Goal: Communication & Community: Answer question/provide support

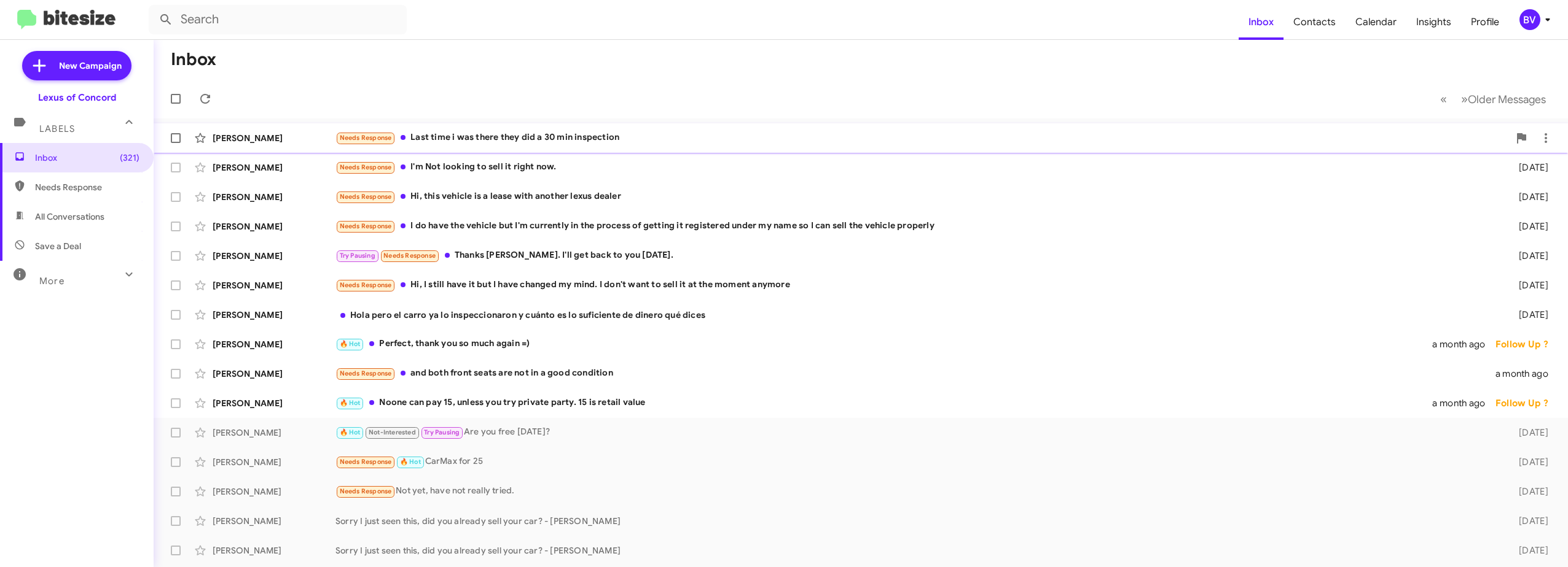
click at [471, 138] on div "Needs Response Last time i was there they did a 30 min inspection" at bounding box center [922, 138] width 1173 height 14
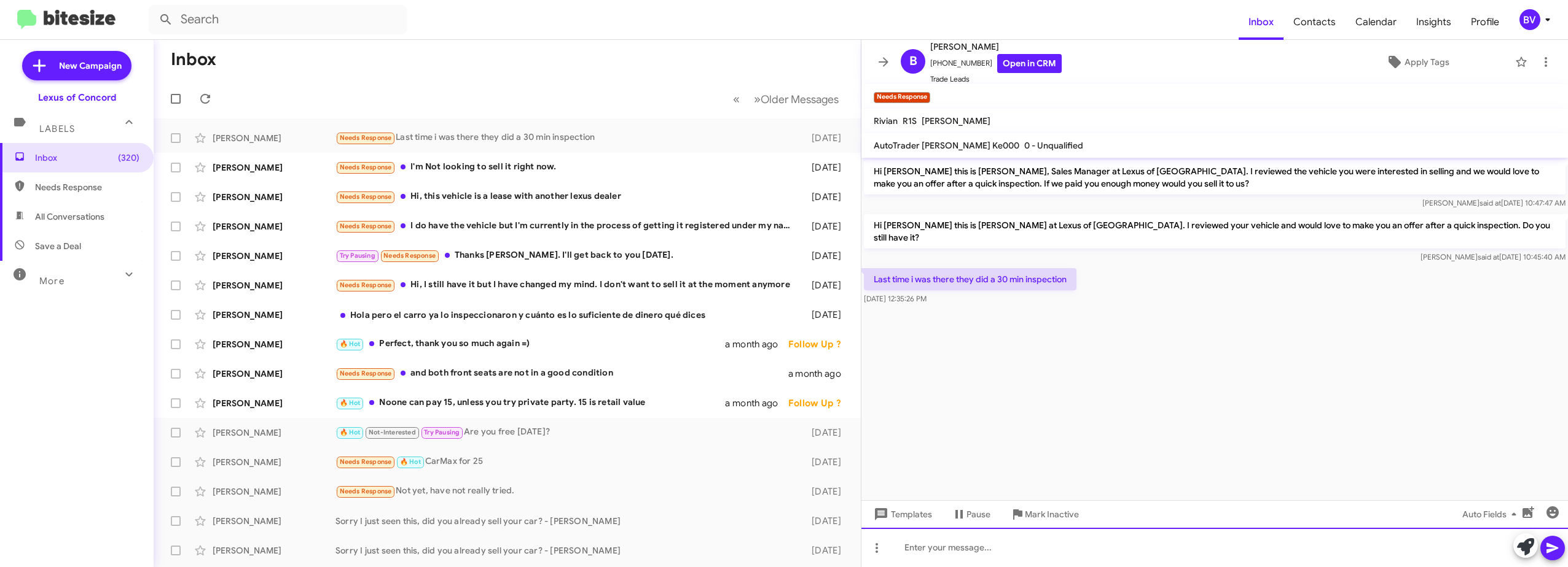
click at [976, 548] on div at bounding box center [1215, 547] width 707 height 39
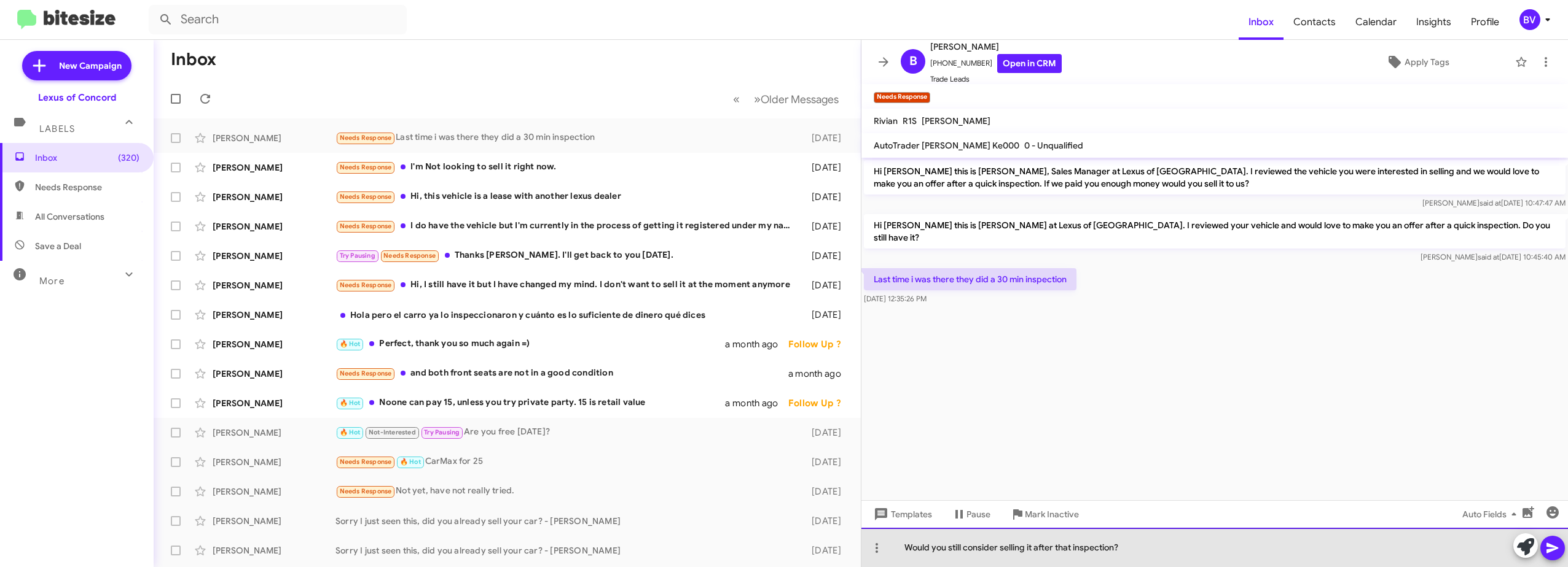
click at [1152, 537] on div "Would you still consider selling it after that inspection?" at bounding box center [1215, 547] width 707 height 39
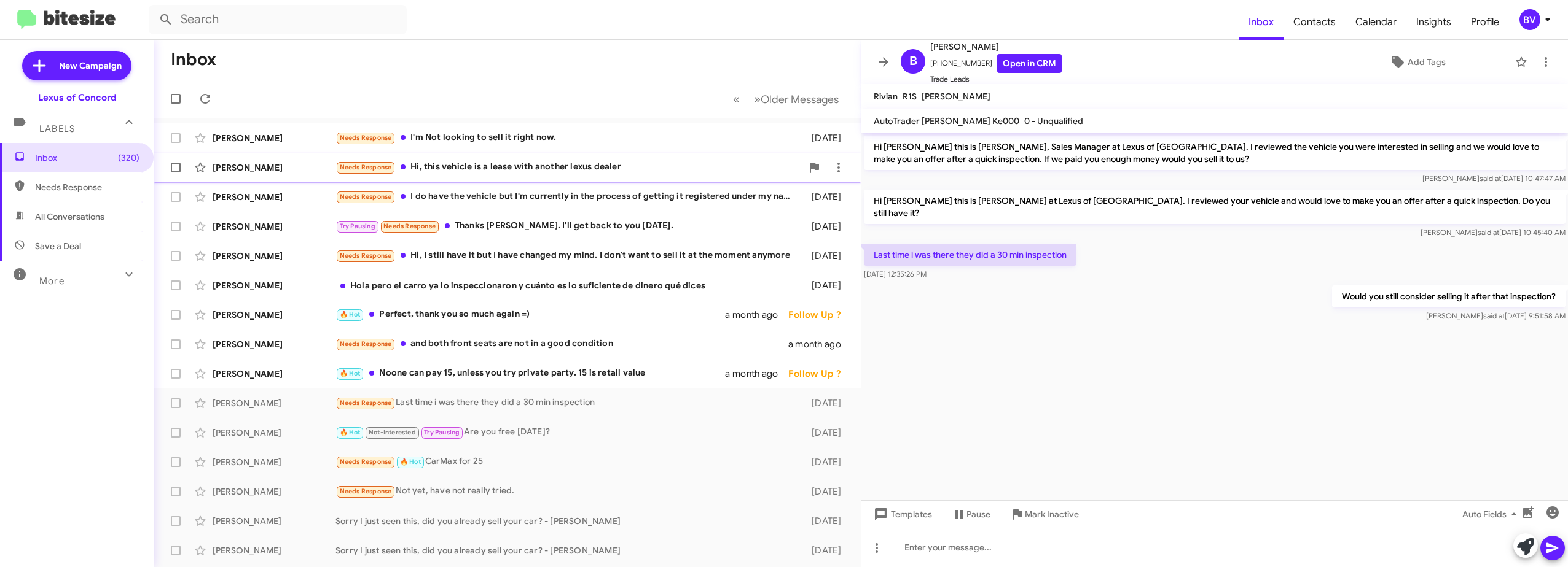
click at [591, 169] on div "Needs Response Hi, this vehicle is a lease with another lexus dealer" at bounding box center [568, 168] width 466 height 14
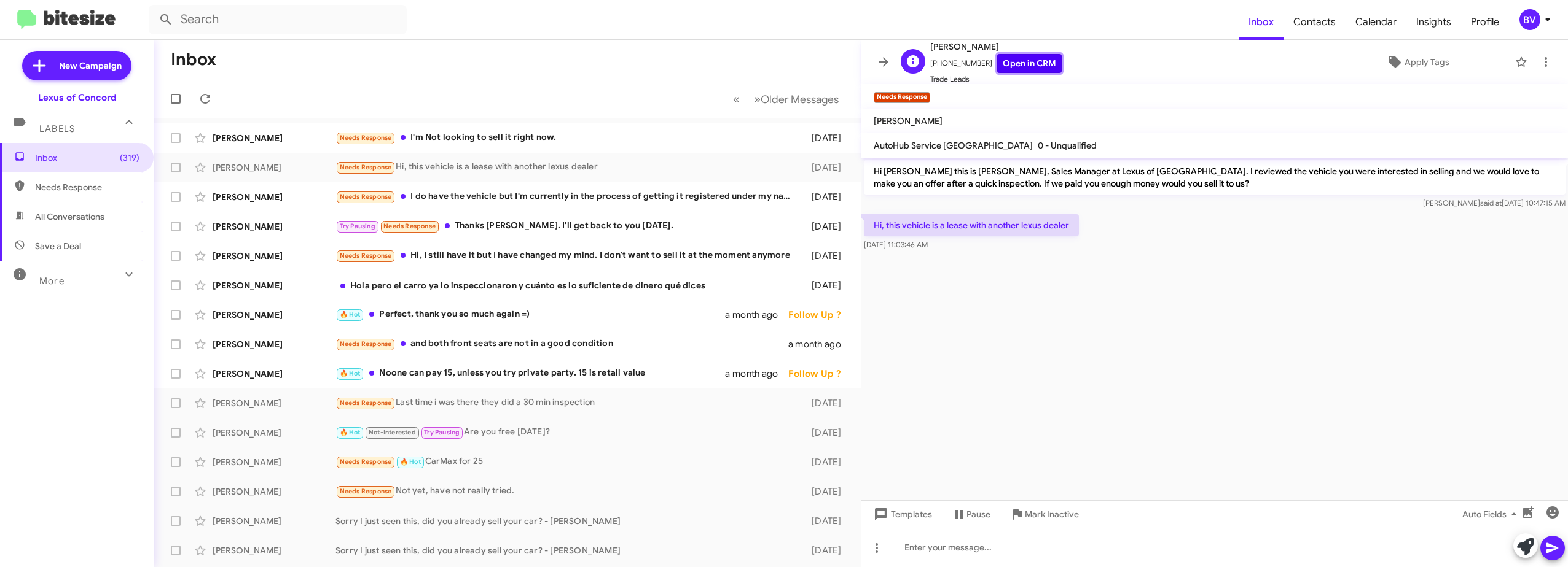
click at [1014, 63] on link "Open in CRM" at bounding box center [1029, 63] width 65 height 19
click at [662, 217] on div "[PERSON_NAME] Try Pausing Needs Response Thanks [PERSON_NAME]. I'll get back to…" at bounding box center [507, 226] width 687 height 25
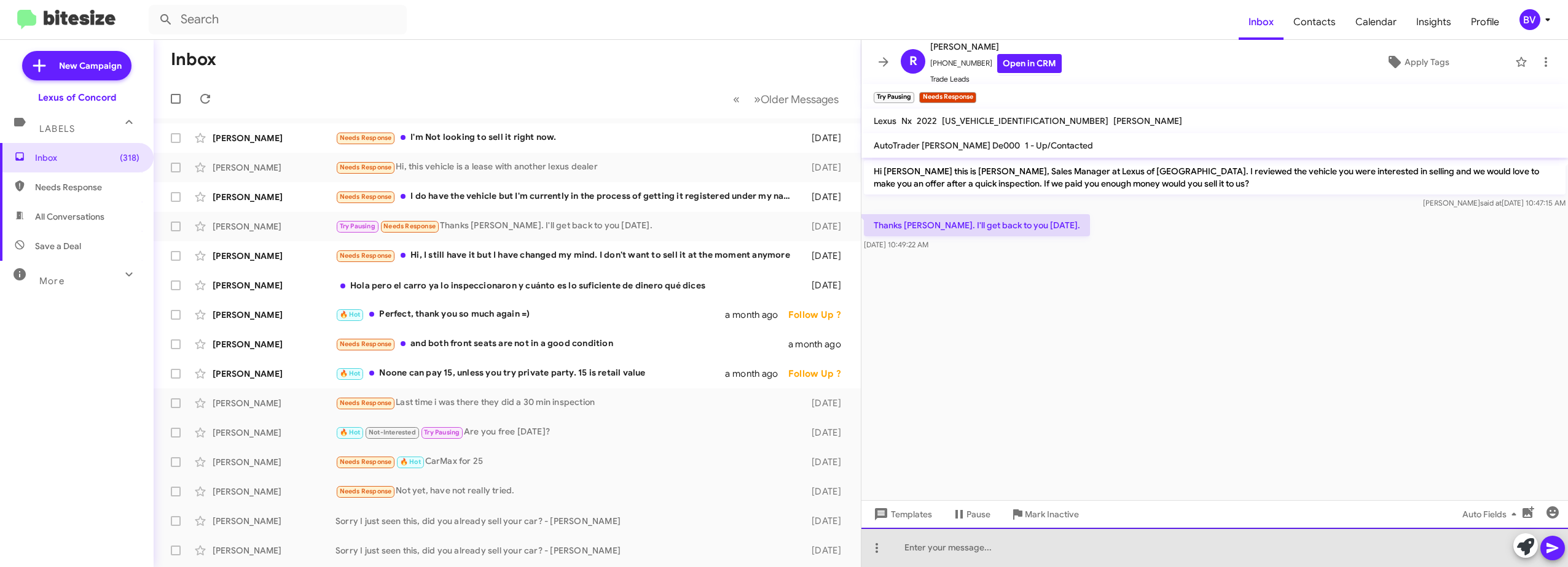
click at [983, 555] on div at bounding box center [1215, 547] width 707 height 39
click at [1097, 547] on div "Hi, are you still interested in selling?" at bounding box center [1215, 547] width 707 height 39
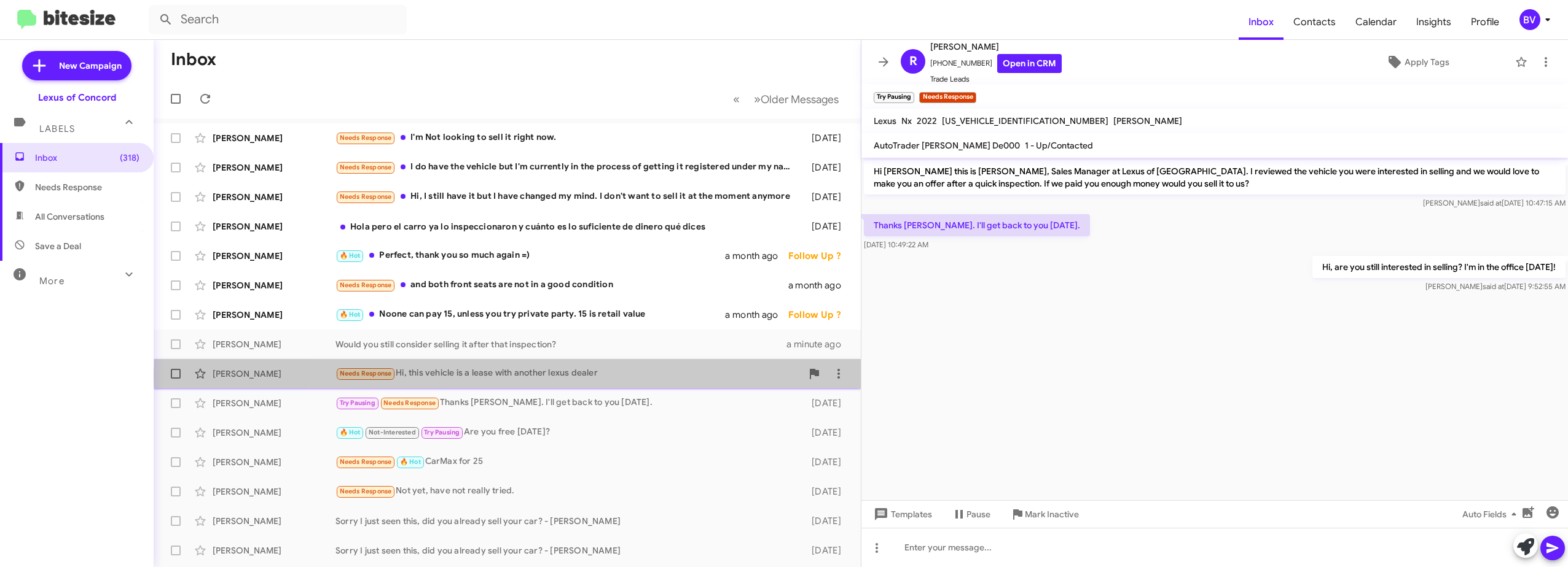
click at [602, 374] on div "Needs Response Hi, this vehicle is a lease with another lexus dealer" at bounding box center [568, 374] width 466 height 14
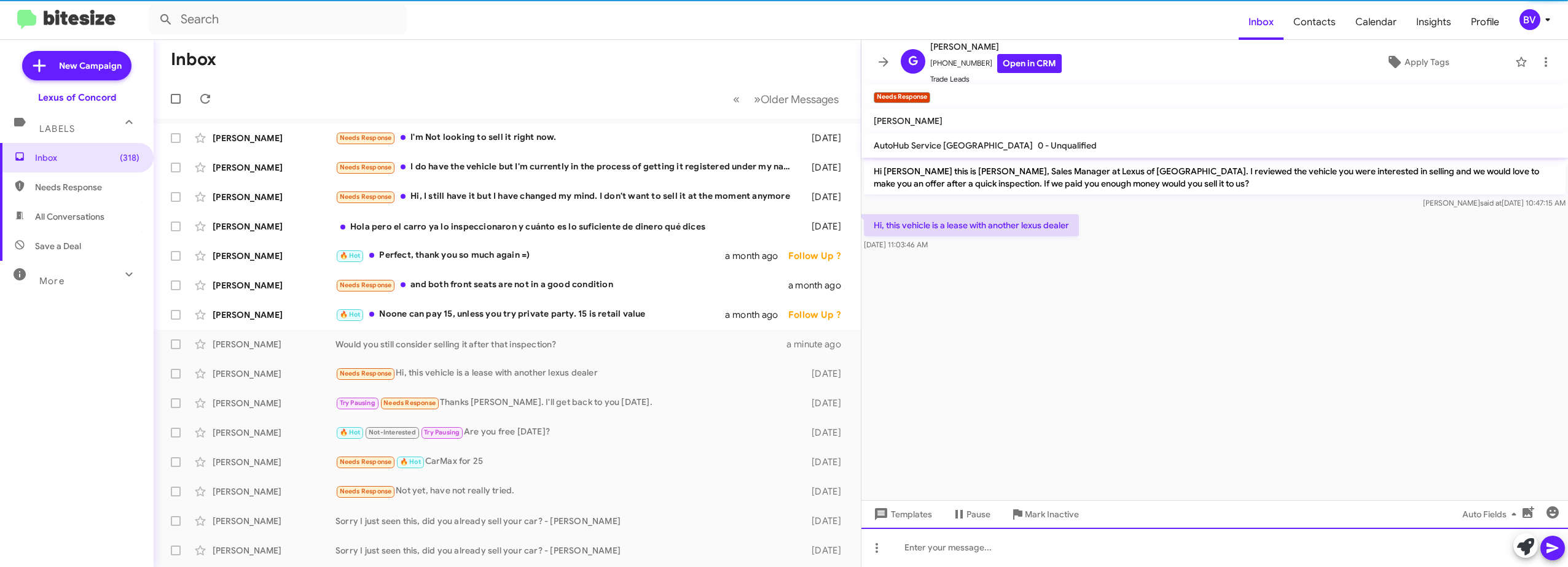
click at [977, 548] on div at bounding box center [1215, 547] width 707 height 39
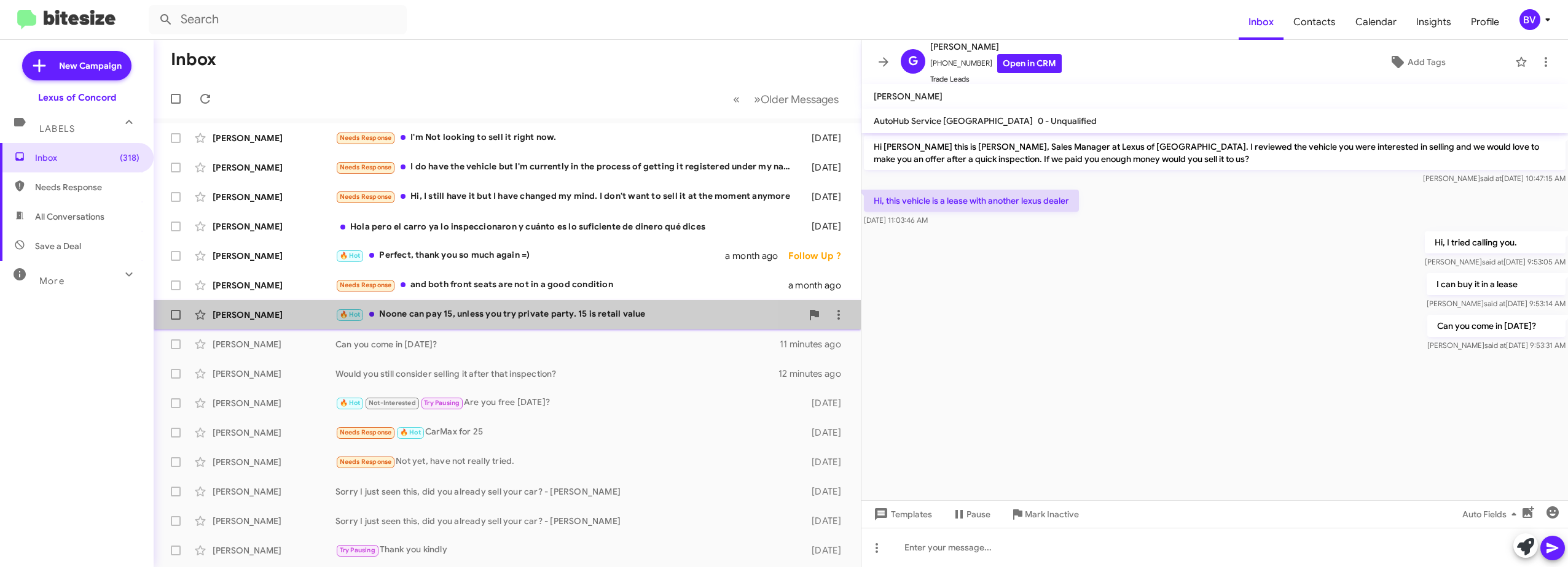
click at [525, 311] on div "🔥 Hot Noone can pay 15, unless you try private party. 15 is retail value" at bounding box center [568, 315] width 466 height 14
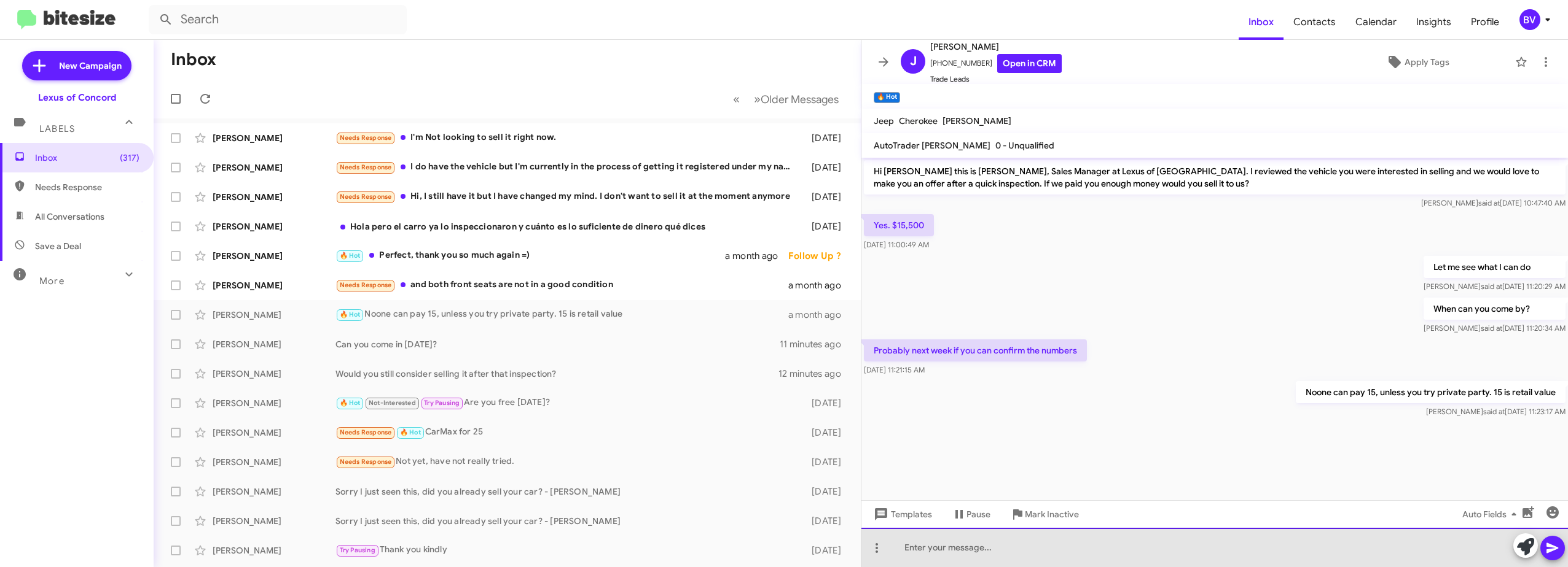
click at [982, 553] on div at bounding box center [1215, 547] width 707 height 39
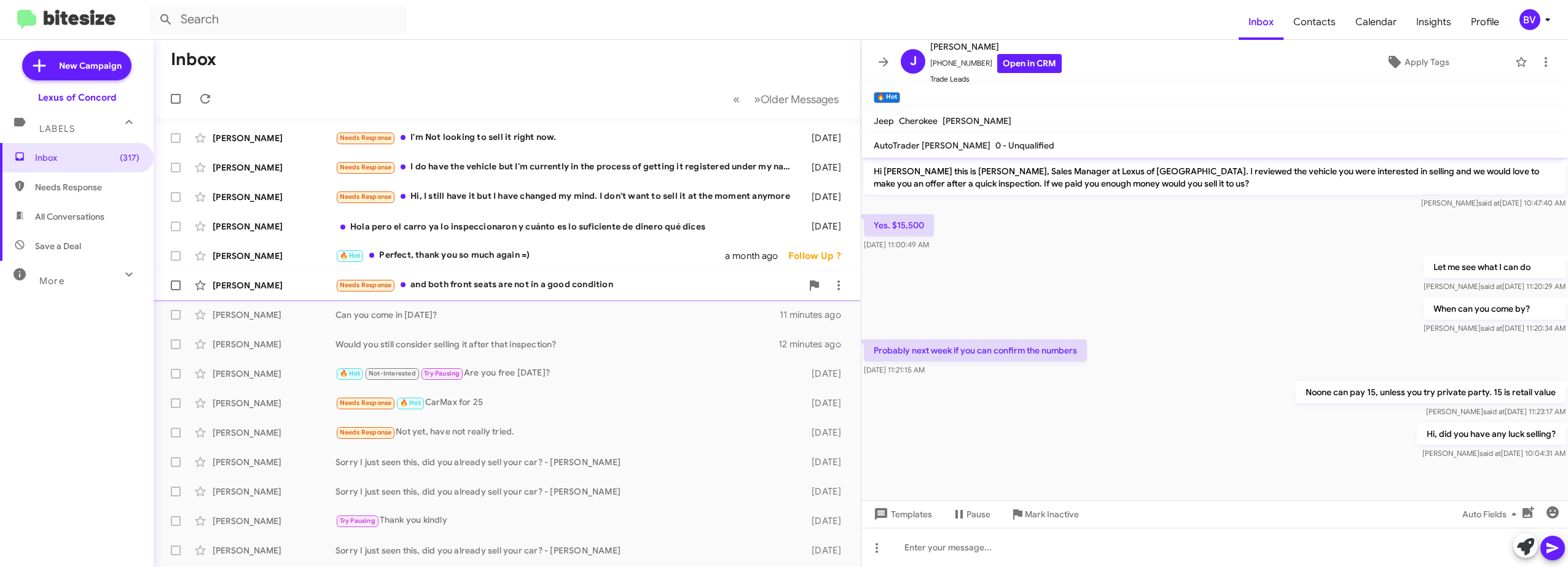
click at [579, 278] on div "[PERSON_NAME] Needs Response and both front seats are not in a good condition a…" at bounding box center [507, 286] width 687 height 25
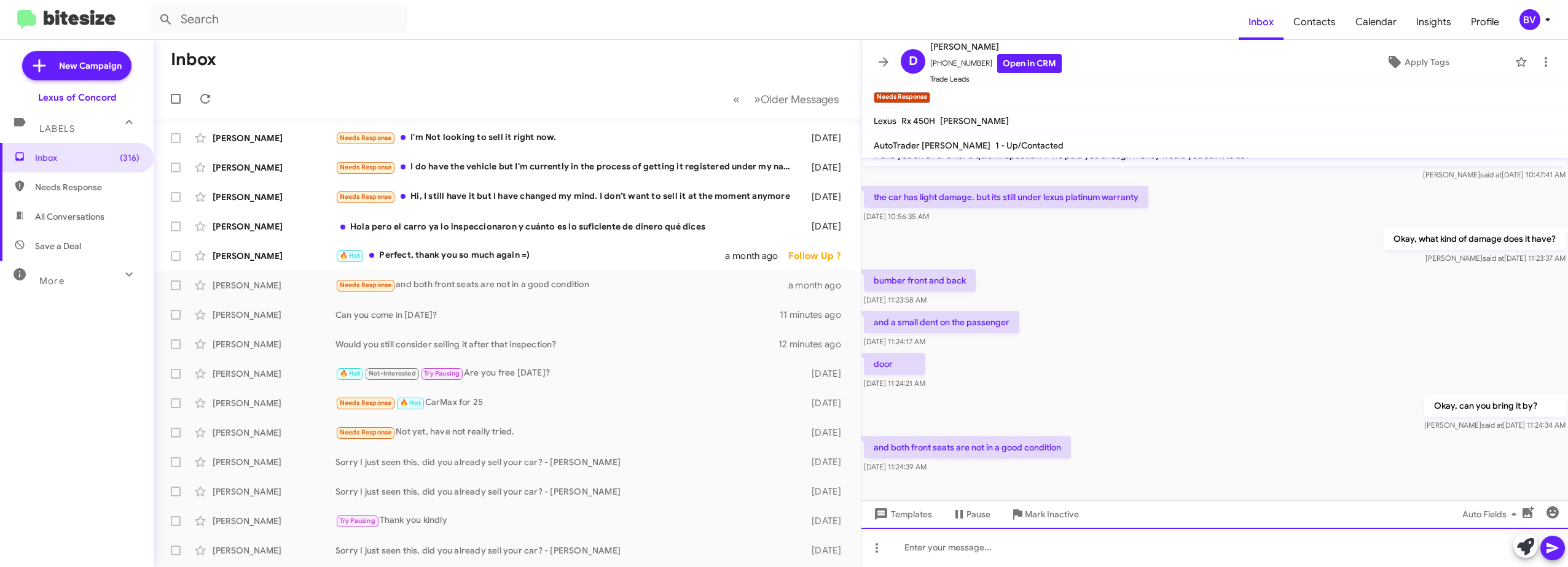
click at [986, 551] on div at bounding box center [1215, 547] width 707 height 39
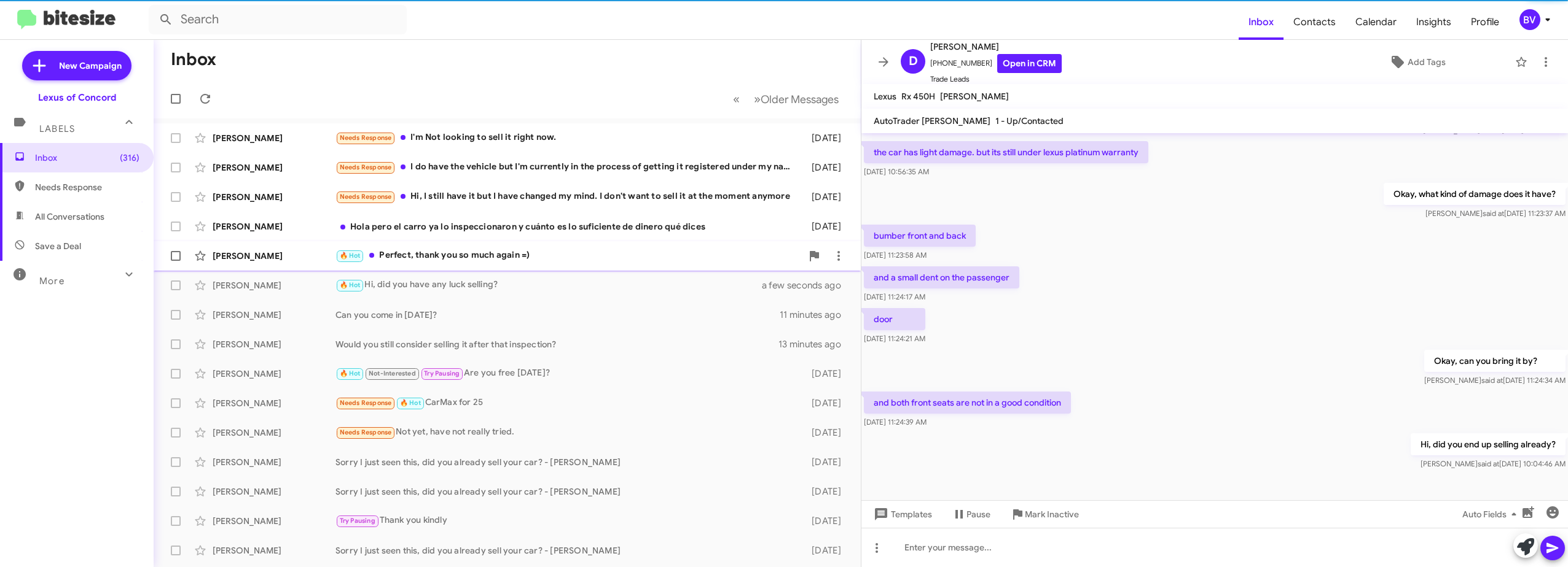
click at [535, 248] on div "[PERSON_NAME] 🔥 Hot Perfect, thank you so much again =) a month ago Follow Up ?" at bounding box center [507, 256] width 687 height 25
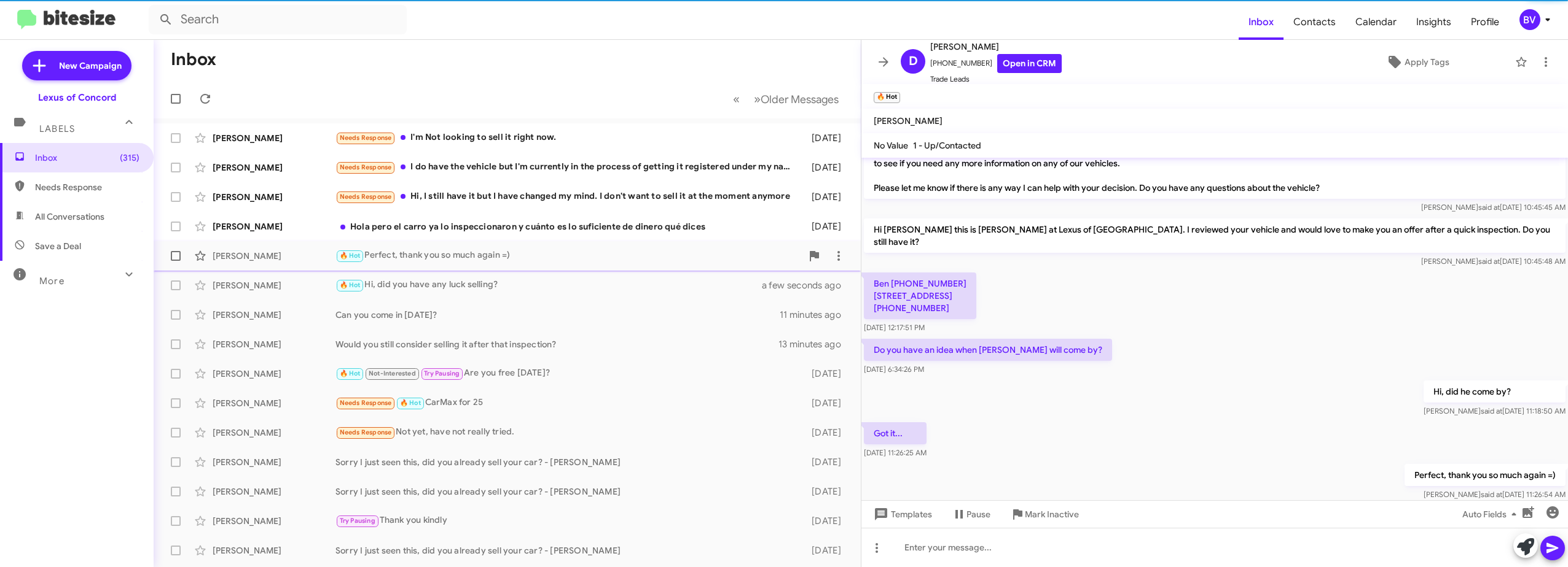
scroll to position [45, 0]
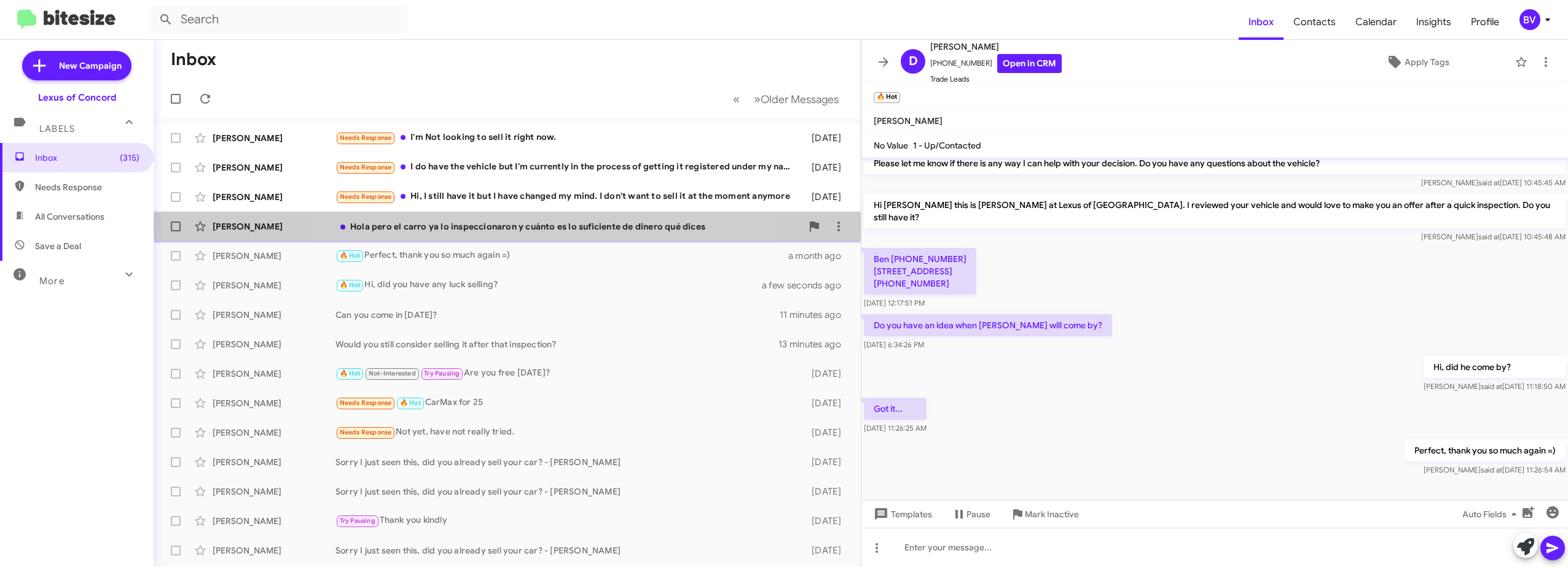
click at [542, 226] on div "Hola pero el carro ya lo inspeccionaron y cuánto es lo suficiente de dinero qué…" at bounding box center [568, 226] width 466 height 12
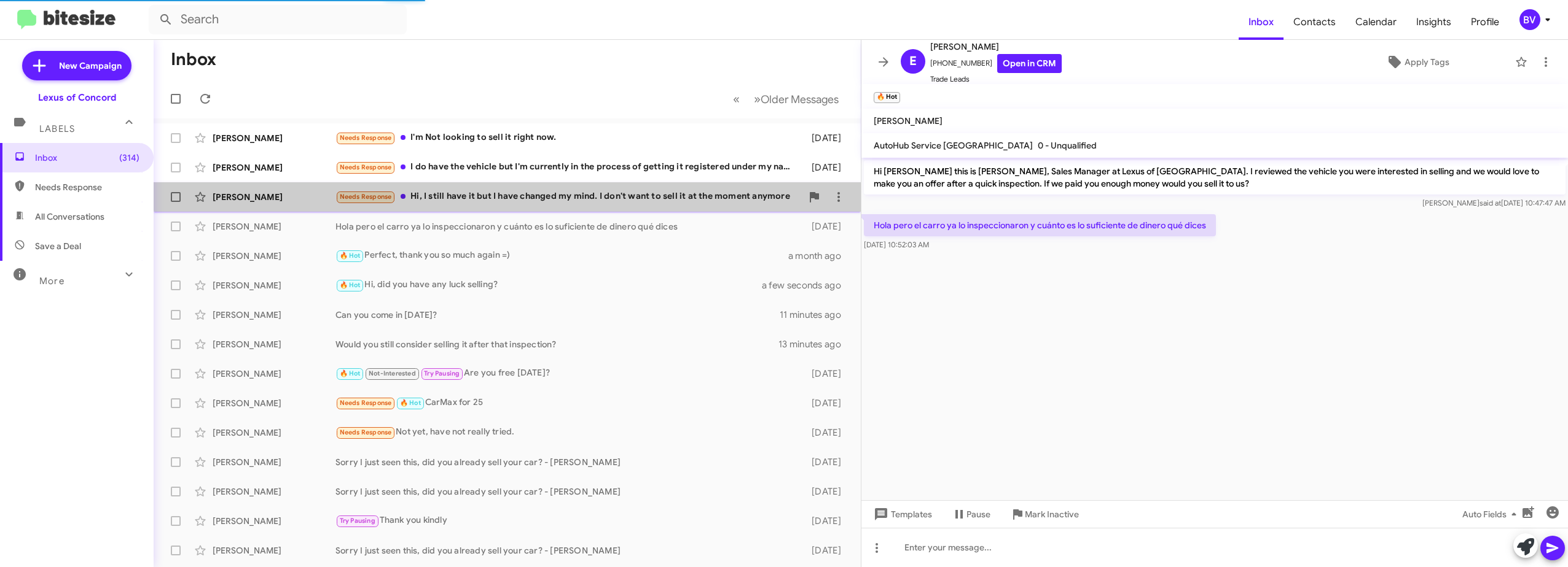
click at [558, 188] on div "[DEMOGRAPHIC_DATA][PERSON_NAME] Needs Response Hi, I still have it but I have c…" at bounding box center [507, 197] width 687 height 25
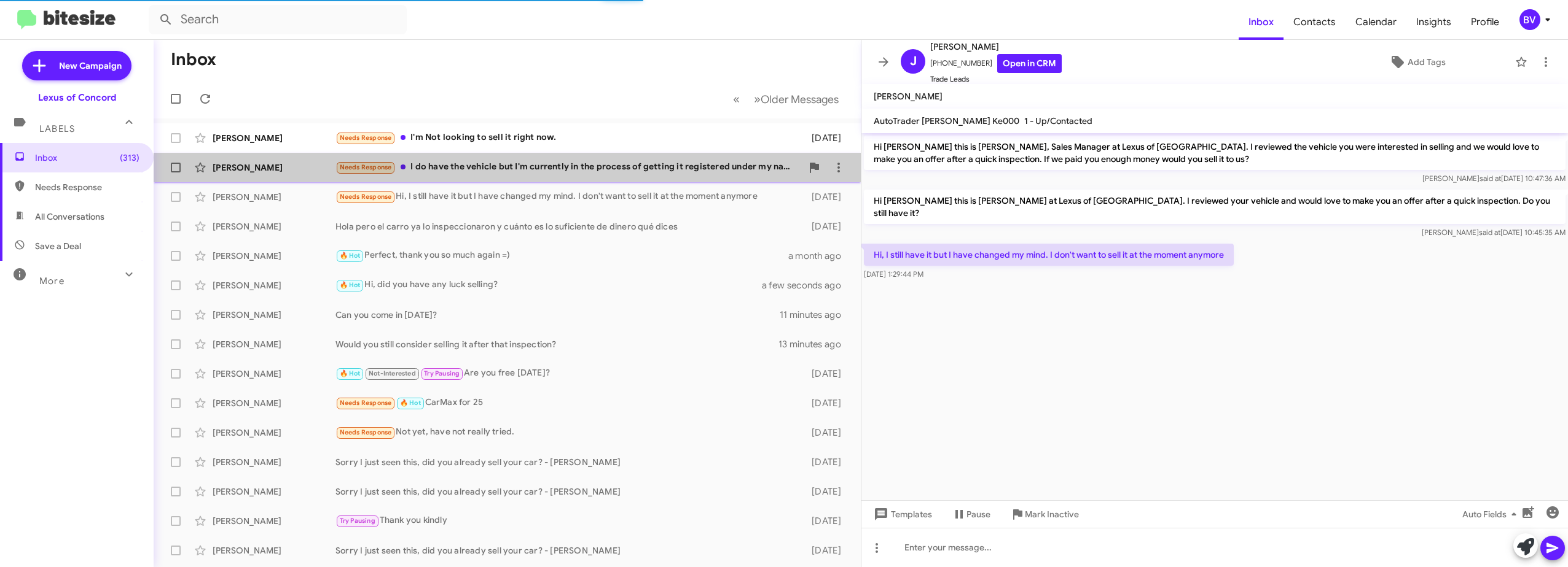
click at [586, 166] on div "Needs Response I do have the vehicle but I'm currently in the process of gettin…" at bounding box center [568, 168] width 466 height 14
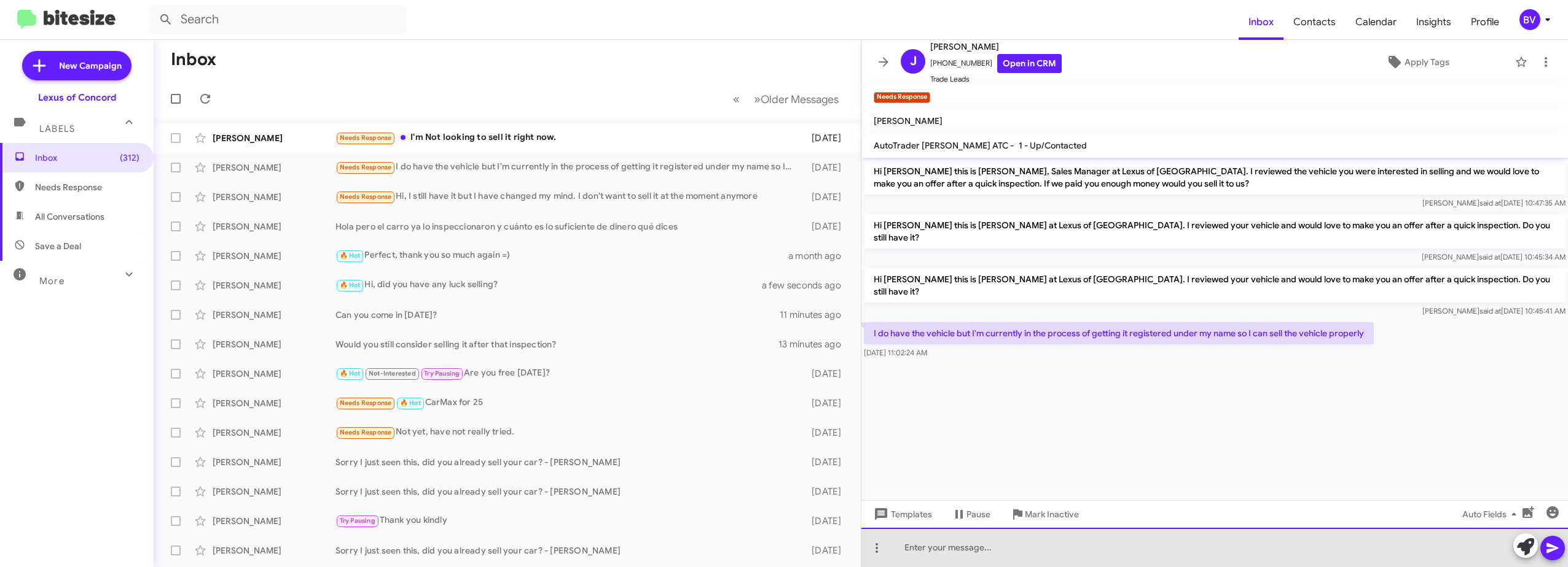
click at [971, 551] on div at bounding box center [1215, 547] width 707 height 39
drag, startPoint x: 993, startPoint y: 549, endPoint x: 949, endPoint y: 552, distance: 44.1
click at [949, 552] on div "Did you put t in uir hae?" at bounding box center [1215, 547] width 707 height 39
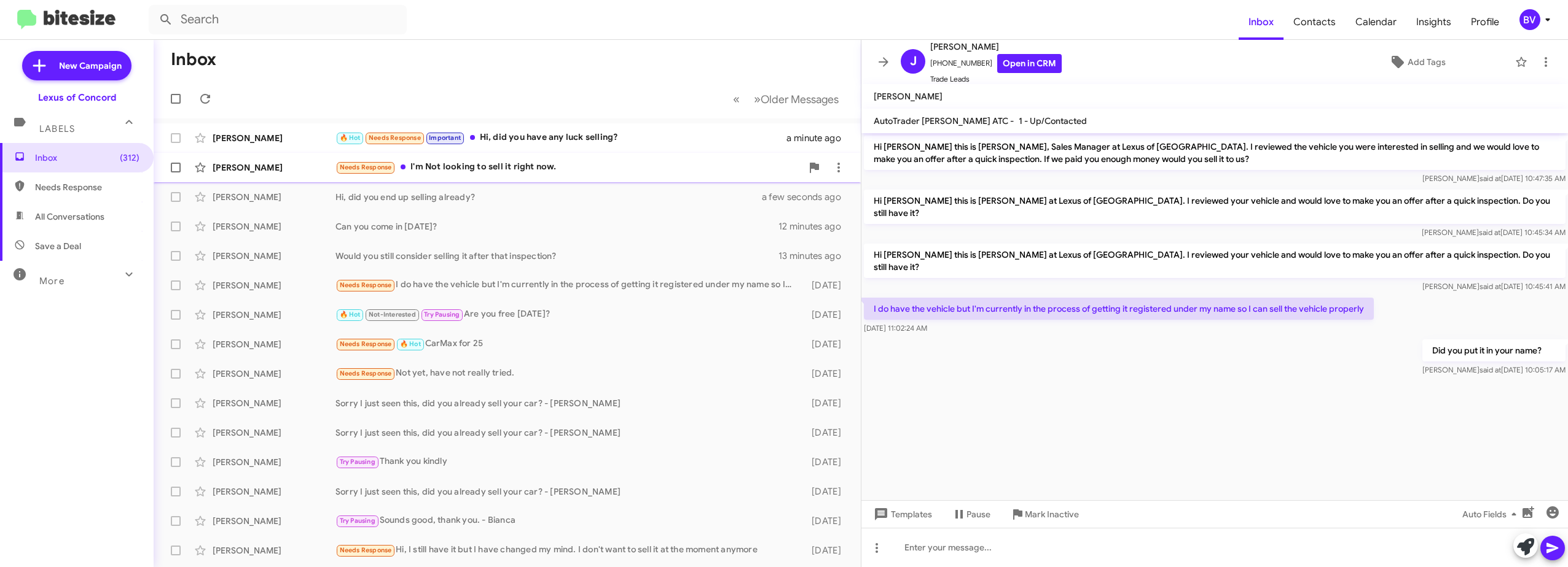
drag, startPoint x: 514, startPoint y: 169, endPoint x: 527, endPoint y: 155, distance: 19.1
click at [519, 162] on div "Needs Response I'm Not looking to sell it right now." at bounding box center [568, 168] width 466 height 14
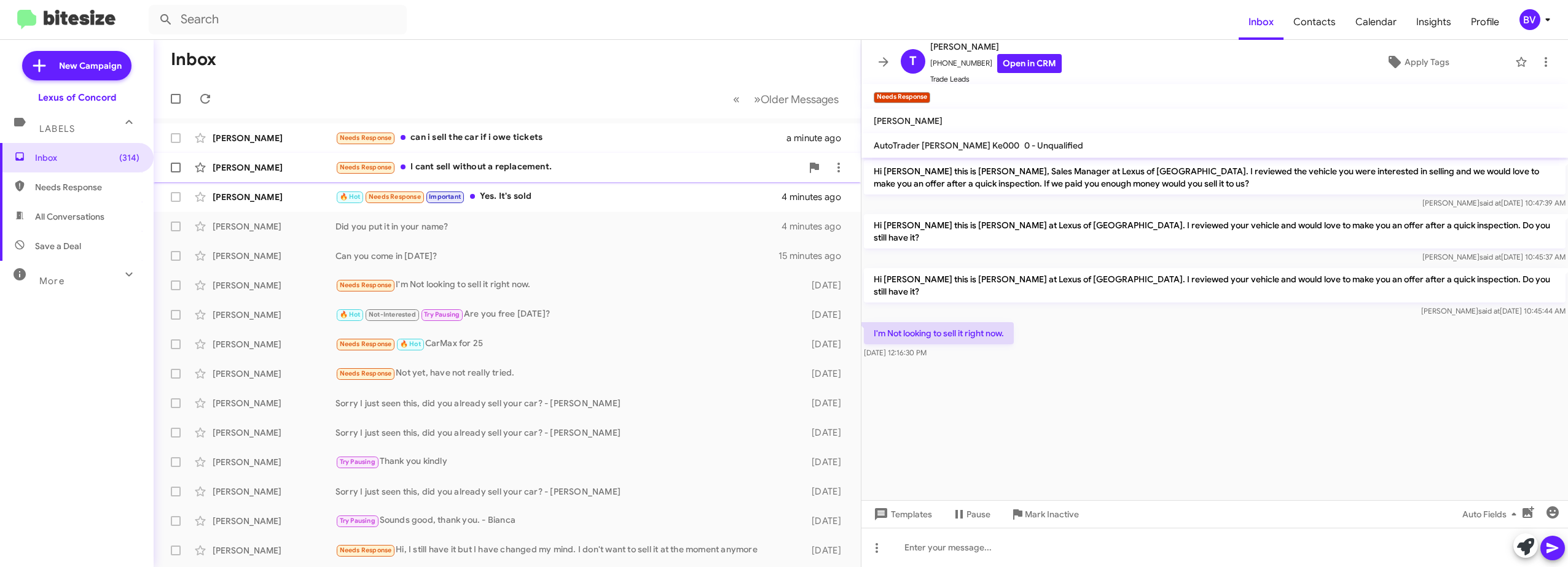
click at [529, 170] on div "Needs Response I cant sell without a replacement." at bounding box center [568, 168] width 466 height 14
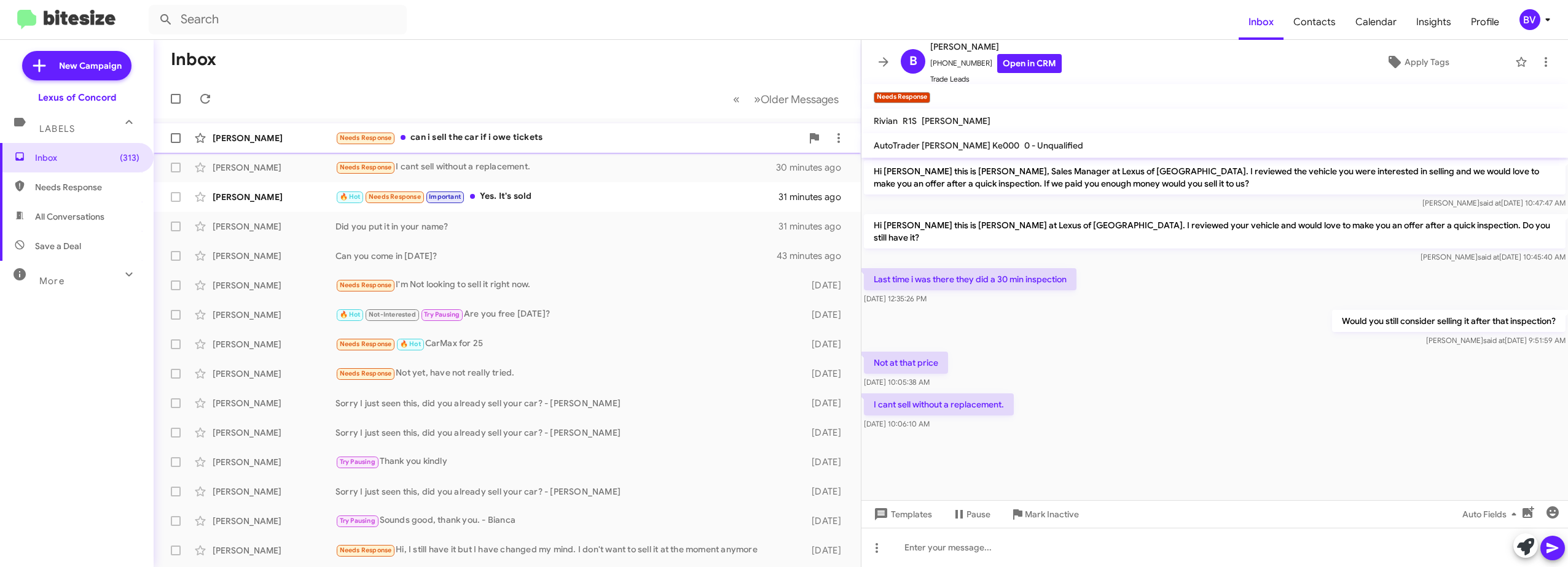
click at [595, 139] on div "Needs Response can i sell the car if i owe tickets" at bounding box center [568, 138] width 466 height 14
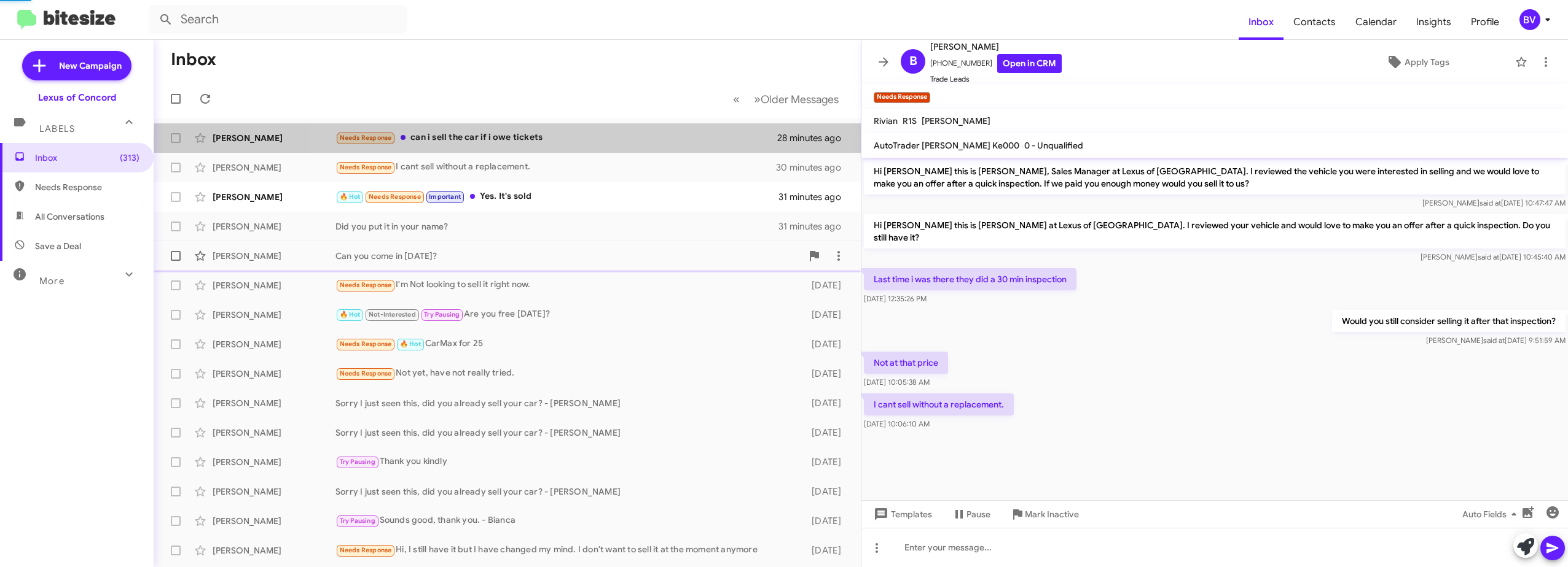
scroll to position [118, 0]
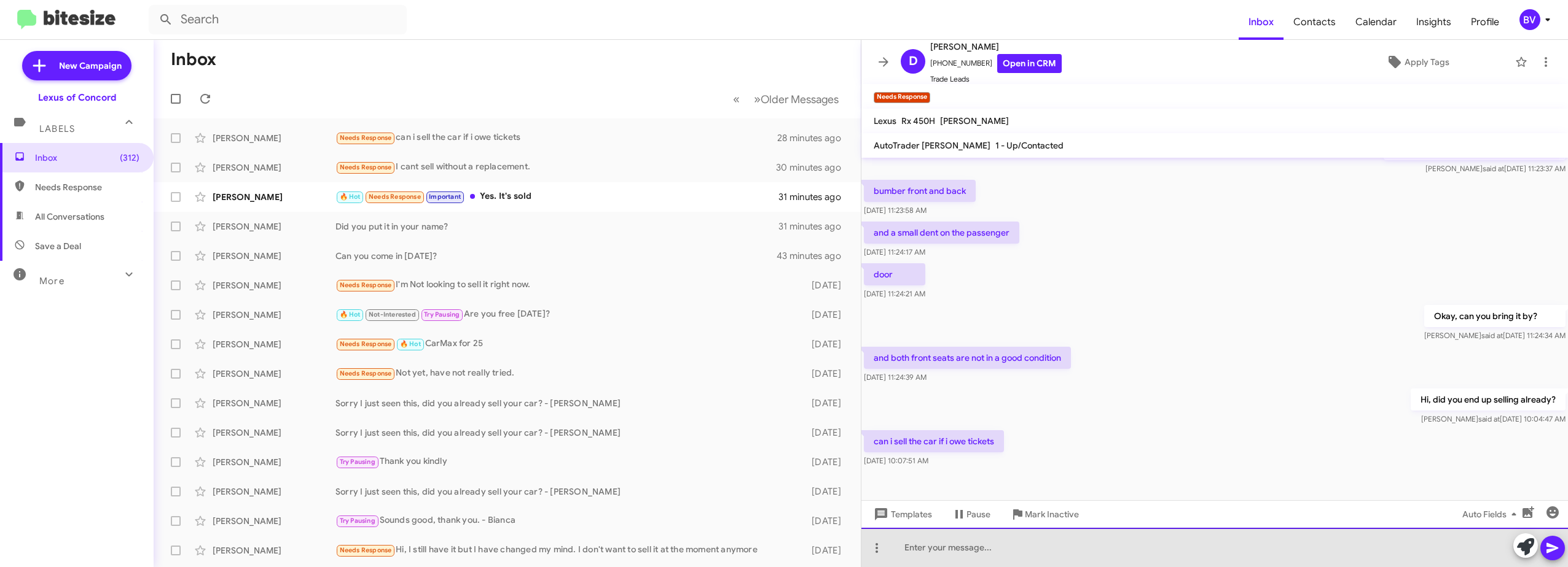
click at [968, 547] on div at bounding box center [1215, 547] width 707 height 39
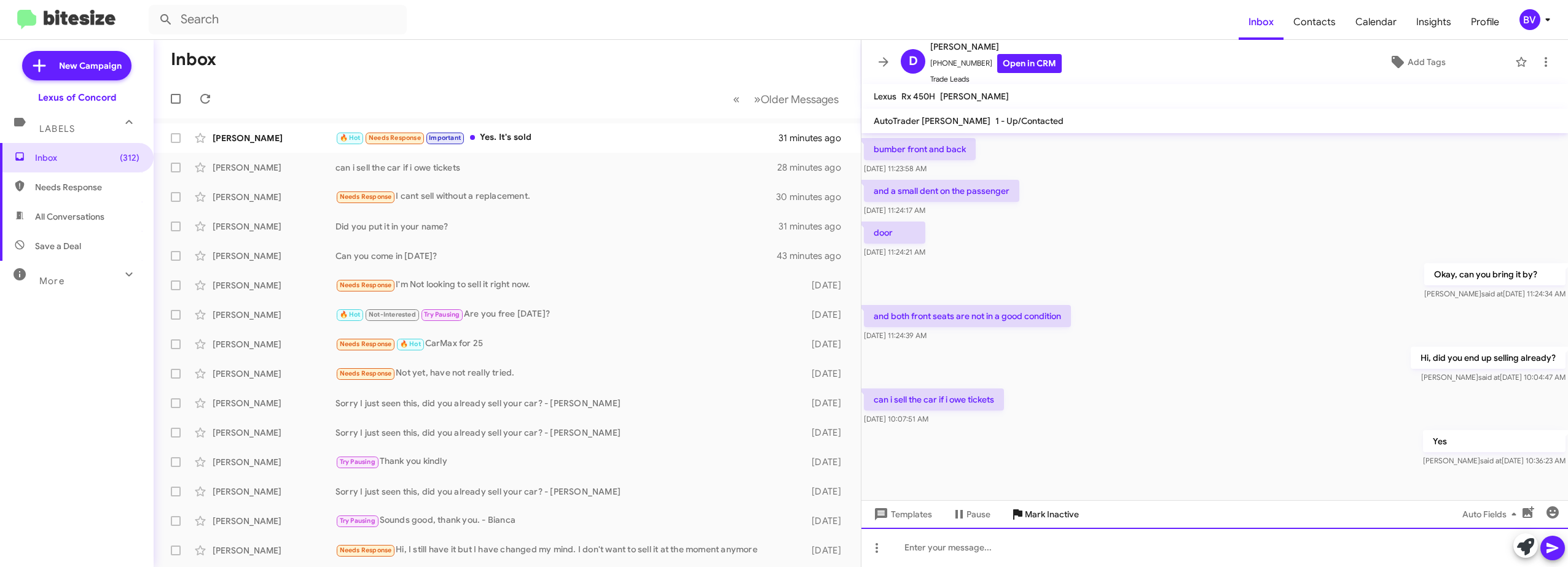
scroll to position [138, 0]
drag, startPoint x: 1029, startPoint y: 545, endPoint x: 1029, endPoint y: 537, distance: 8.0
click at [1029, 537] on div at bounding box center [1215, 547] width 707 height 39
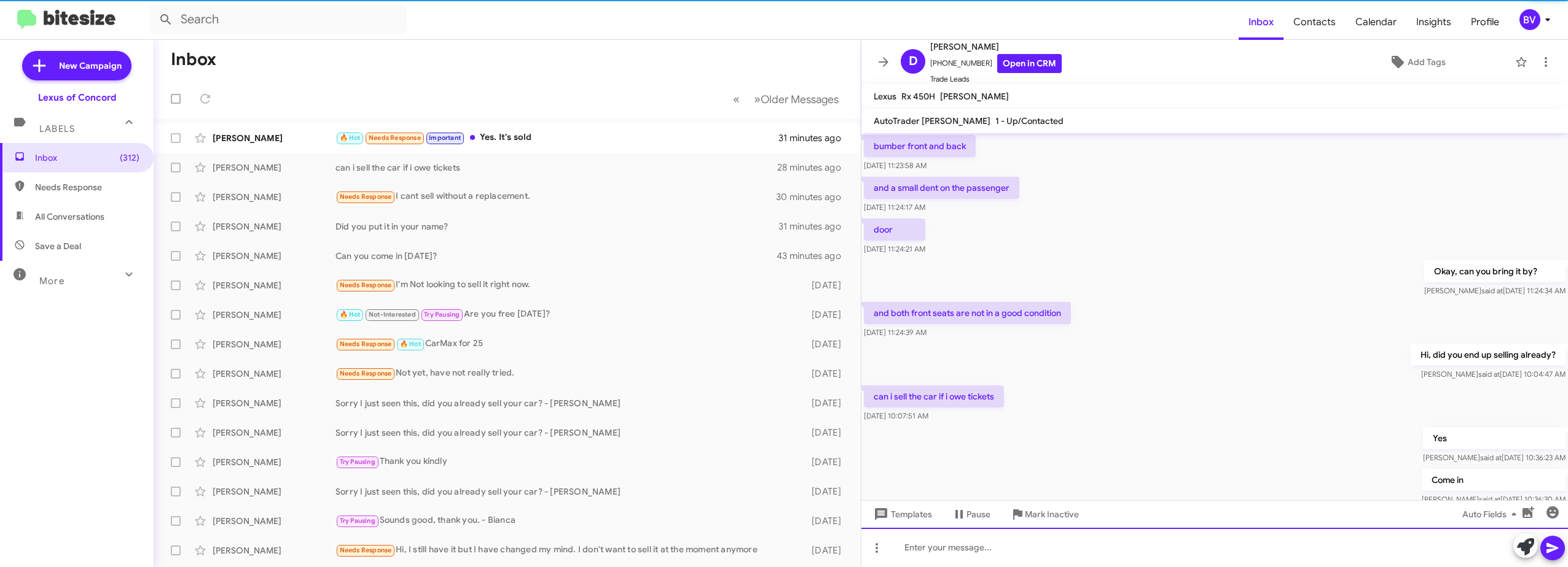
scroll to position [0, 0]
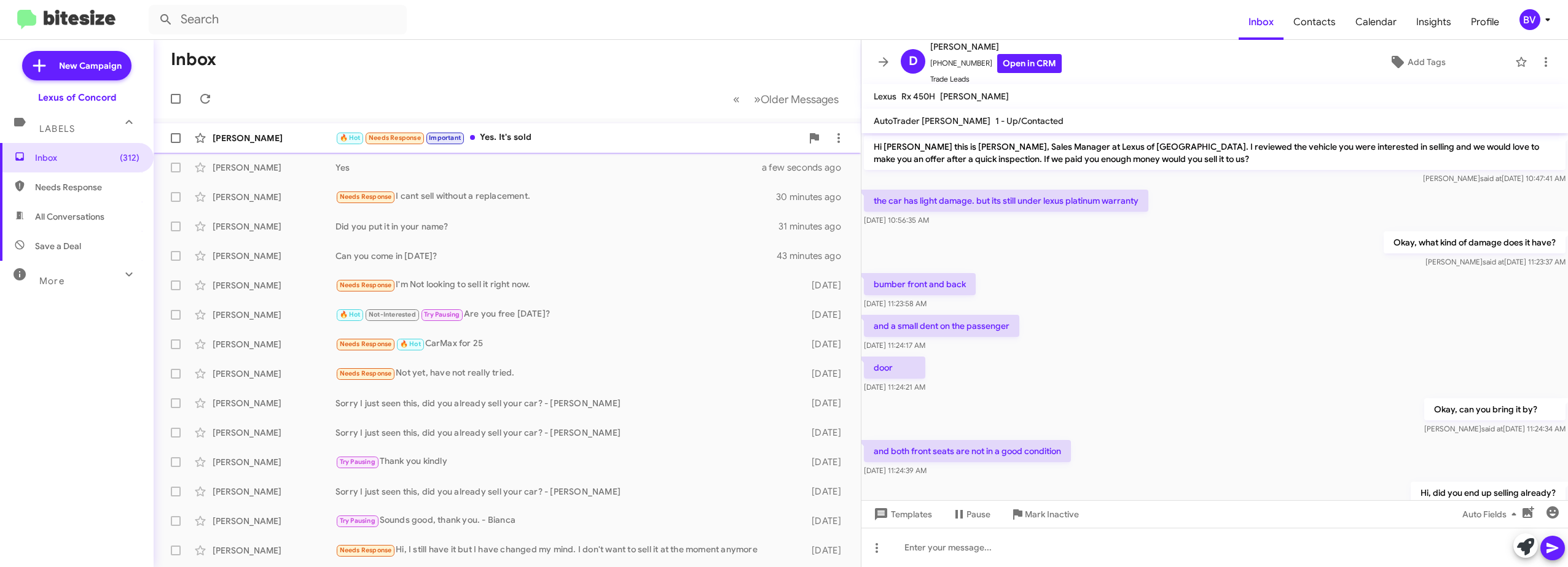
click at [505, 143] on div "🔥 Hot Needs Response Important Yes. It's sold" at bounding box center [568, 138] width 466 height 14
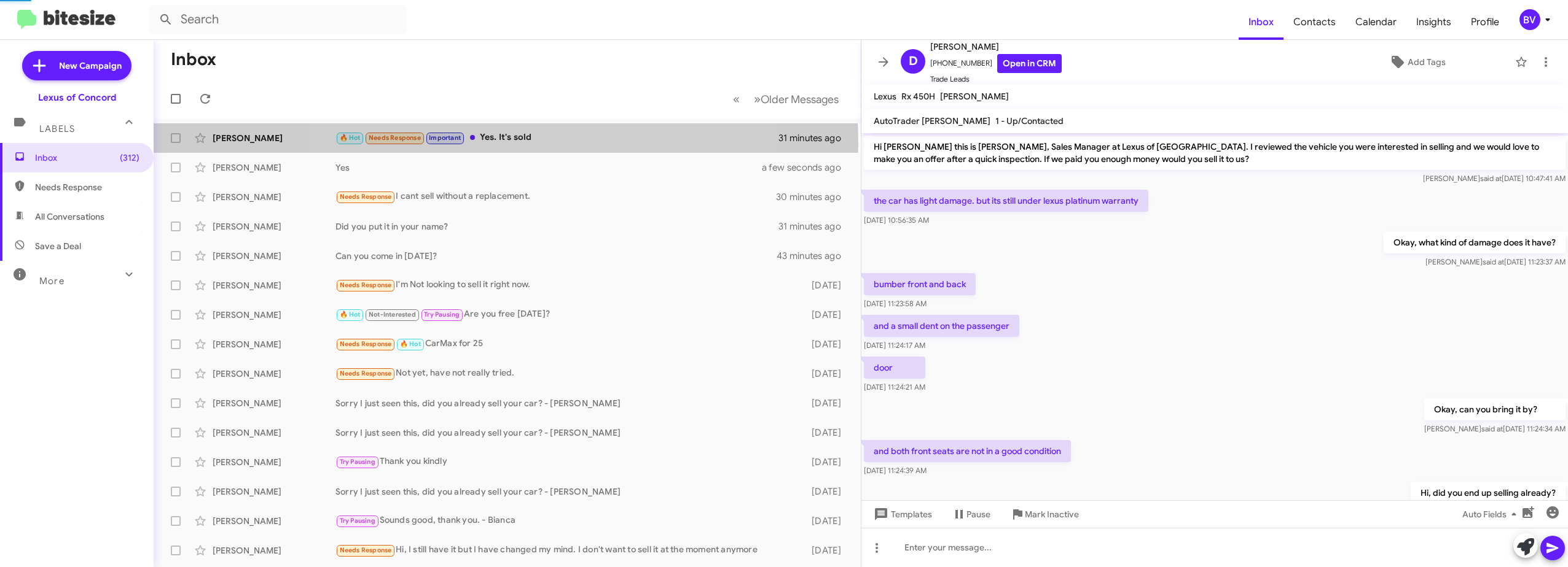
scroll to position [4, 0]
